Goal: Complete application form

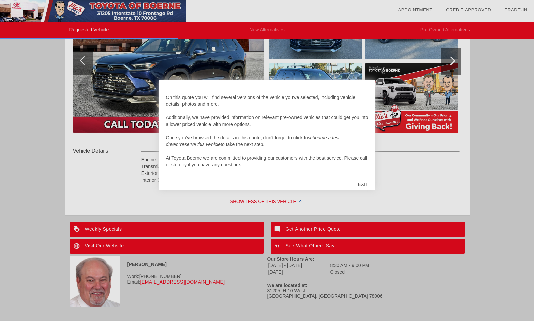
scroll to position [141, 0]
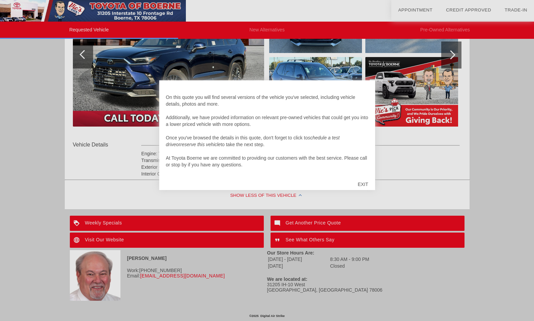
click at [362, 184] on div "EXIT" at bounding box center [363, 184] width 24 height 20
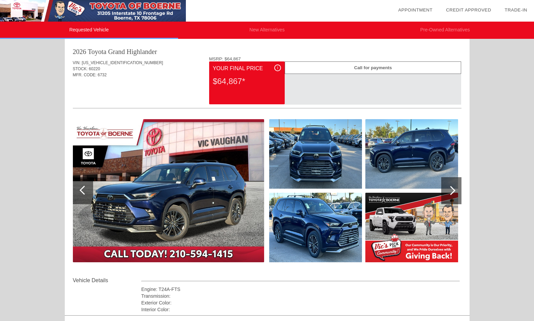
scroll to position [0, 0]
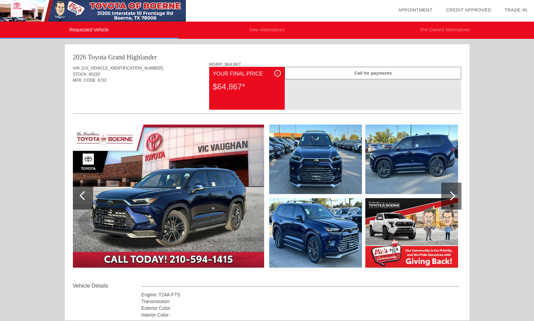
click at [455, 199] on div at bounding box center [452, 196] width 20 height 27
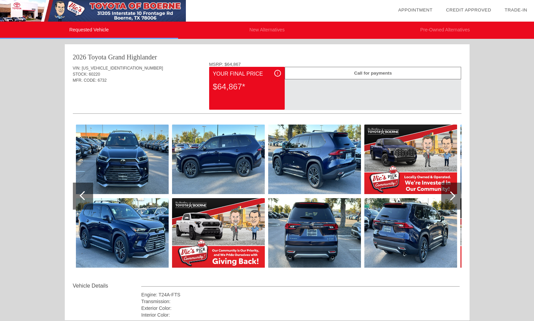
click at [455, 199] on div at bounding box center [452, 196] width 20 height 27
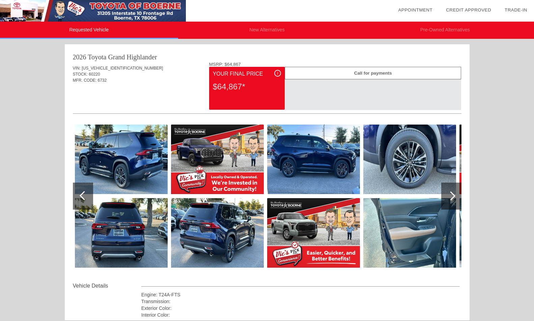
click at [455, 199] on div at bounding box center [452, 196] width 20 height 27
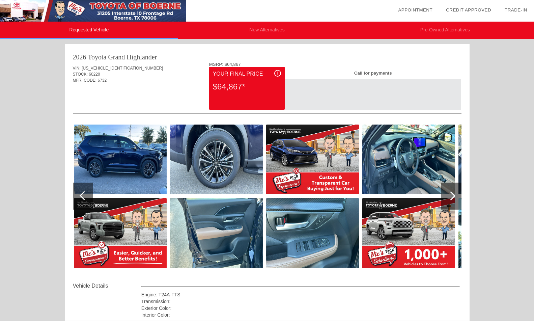
click at [448, 195] on div at bounding box center [451, 195] width 9 height 9
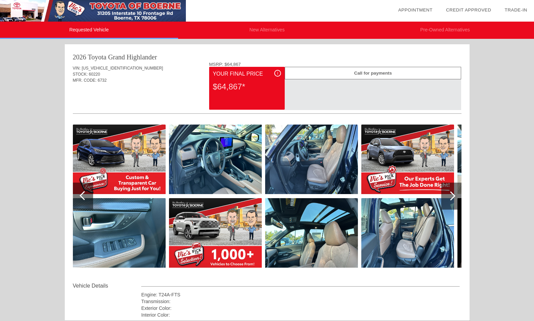
click at [447, 195] on div at bounding box center [451, 195] width 9 height 9
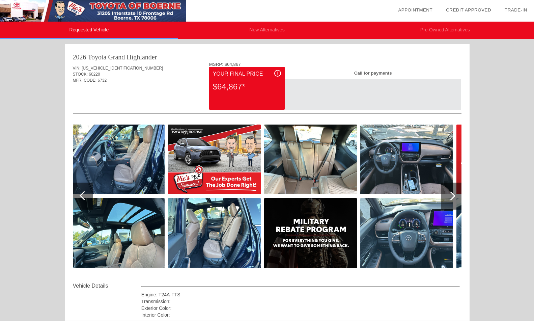
click at [446, 195] on div at bounding box center [452, 196] width 20 height 27
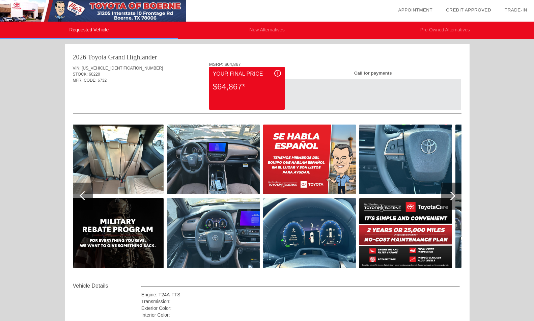
click at [446, 195] on div at bounding box center [452, 196] width 20 height 27
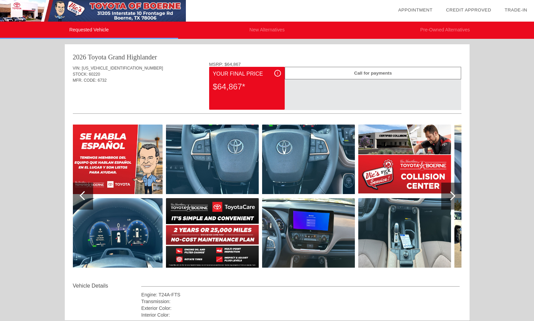
click at [446, 195] on div at bounding box center [452, 196] width 20 height 27
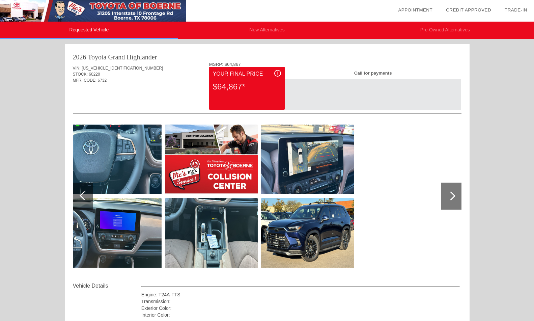
click at [446, 195] on div at bounding box center [452, 196] width 20 height 27
